Goal: Task Accomplishment & Management: Use online tool/utility

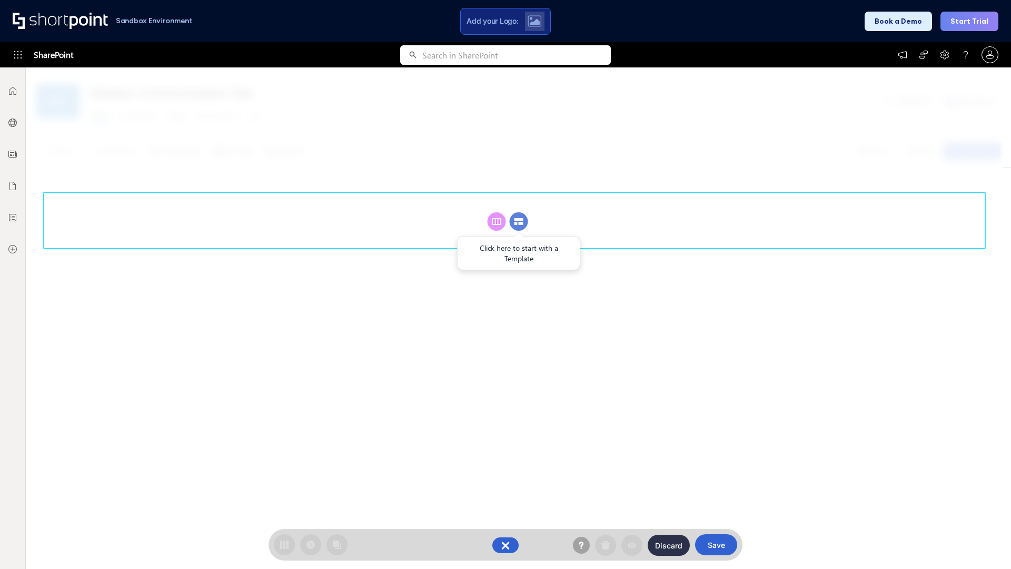
click at [519, 221] on circle at bounding box center [519, 221] width 18 height 18
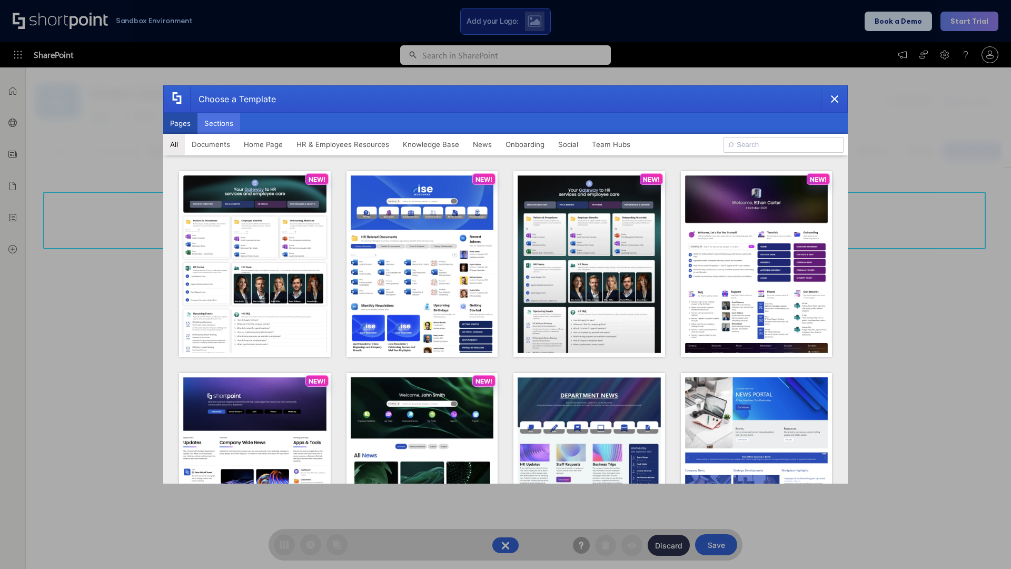
click at [219, 123] on button "Sections" at bounding box center [218, 123] width 43 height 21
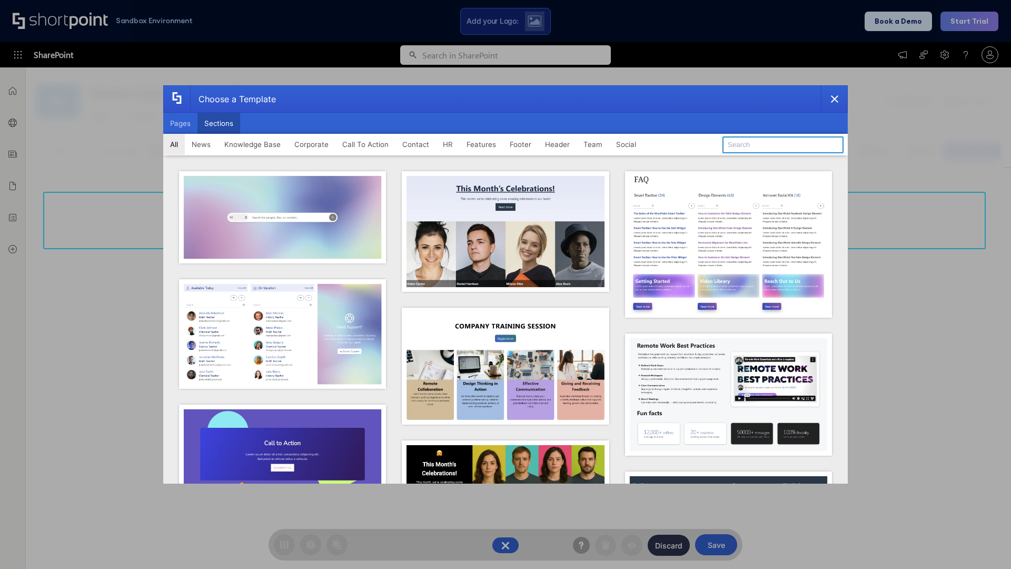
type input "Header 3"
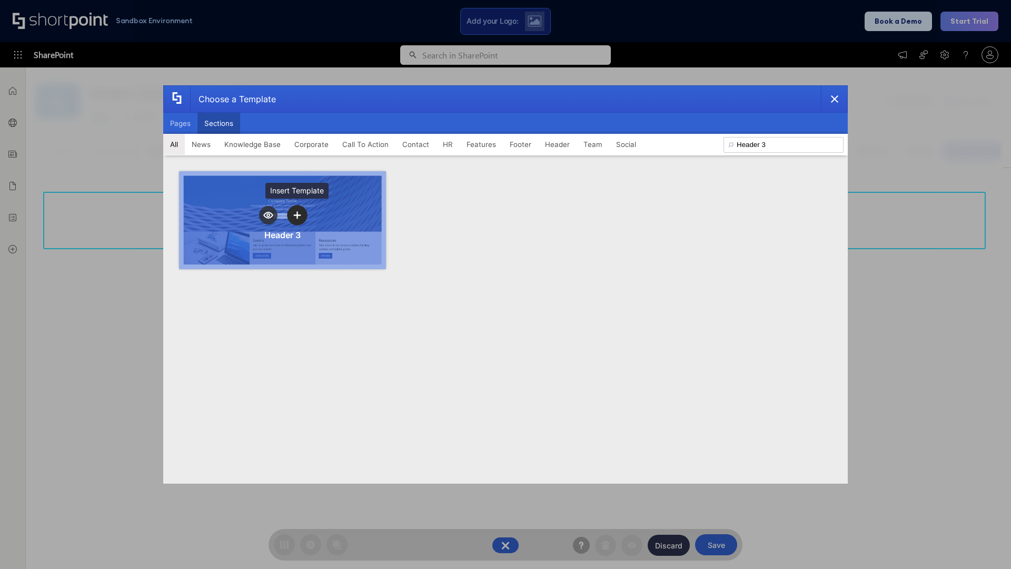
click at [297, 215] on icon "template selector" at bounding box center [296, 214] width 7 height 7
